Goal: Information Seeking & Learning: Learn about a topic

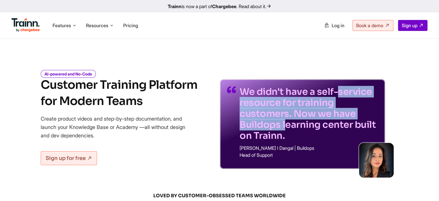
drag, startPoint x: 245, startPoint y: 93, endPoint x: 297, endPoint y: 116, distance: 56.8
click at [297, 116] on p "We didn't have a self-service resource for training customers. Now we have Buil…" at bounding box center [309, 113] width 139 height 55
drag, startPoint x: 281, startPoint y: 125, endPoint x: 342, endPoint y: 134, distance: 61.6
click at [342, 134] on p "We didn't have a self-service resource for training customers. Now we have Buil…" at bounding box center [309, 113] width 139 height 55
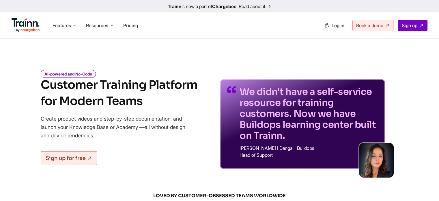
click at [409, 97] on div "AI-powered and No-Code Customer Training Platform for Modern Teams Create produ…" at bounding box center [220, 115] width 416 height 107
drag, startPoint x: 105, startPoint y: 85, endPoint x: 134, endPoint y: 96, distance: 31.3
click at [134, 96] on h1 "Customer Training Platform for Modern Teams" at bounding box center [119, 93] width 157 height 32
click at [148, 97] on h1 "Customer Training Platform for Modern Teams" at bounding box center [119, 93] width 157 height 32
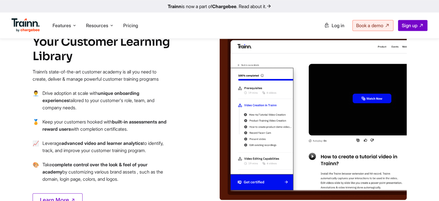
scroll to position [664, 0]
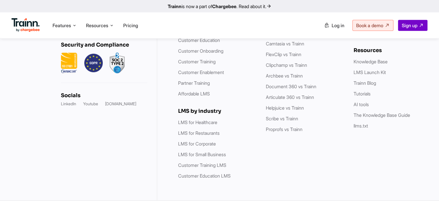
scroll to position [1554, 0]
